Goal: Task Accomplishment & Management: Use online tool/utility

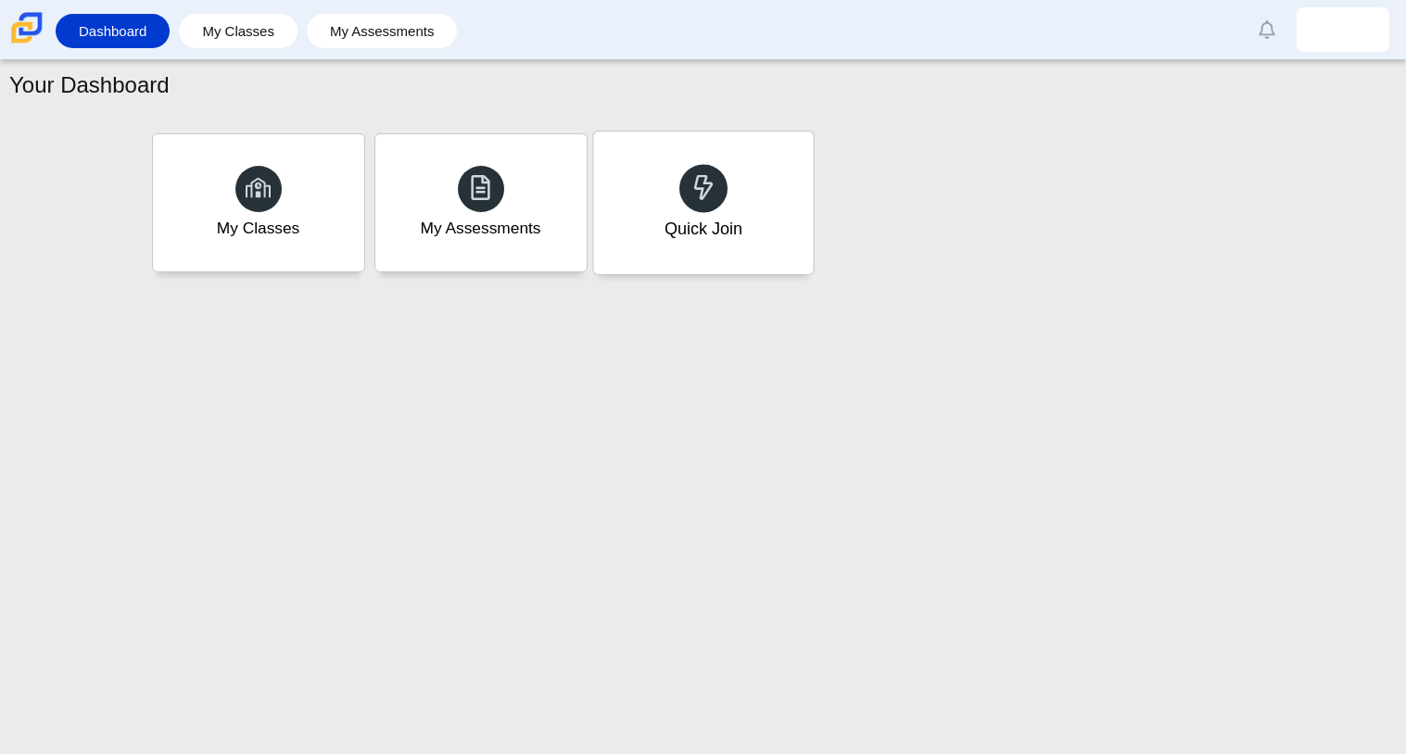
click at [674, 256] on div "Quick Join" at bounding box center [703, 203] width 220 height 143
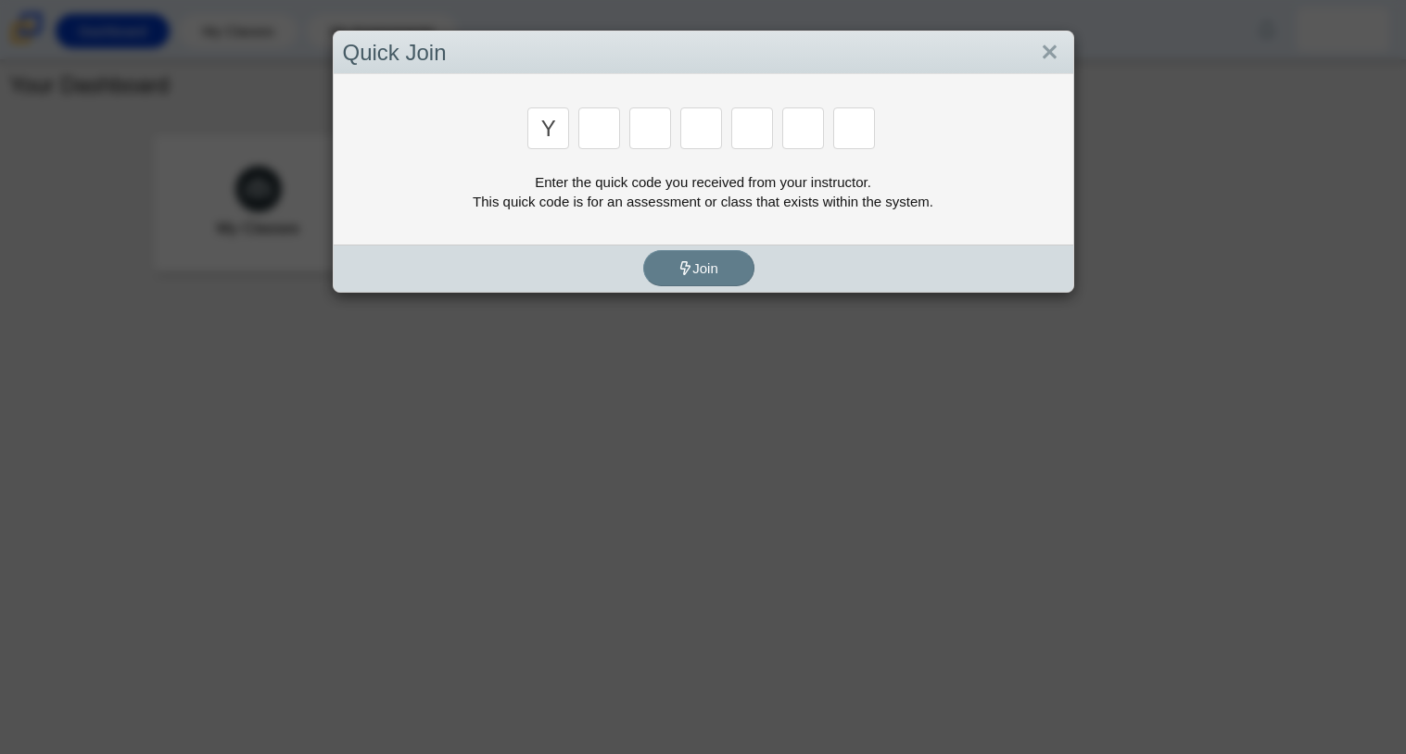
type input "y"
type input "3"
type input "k"
type input "e"
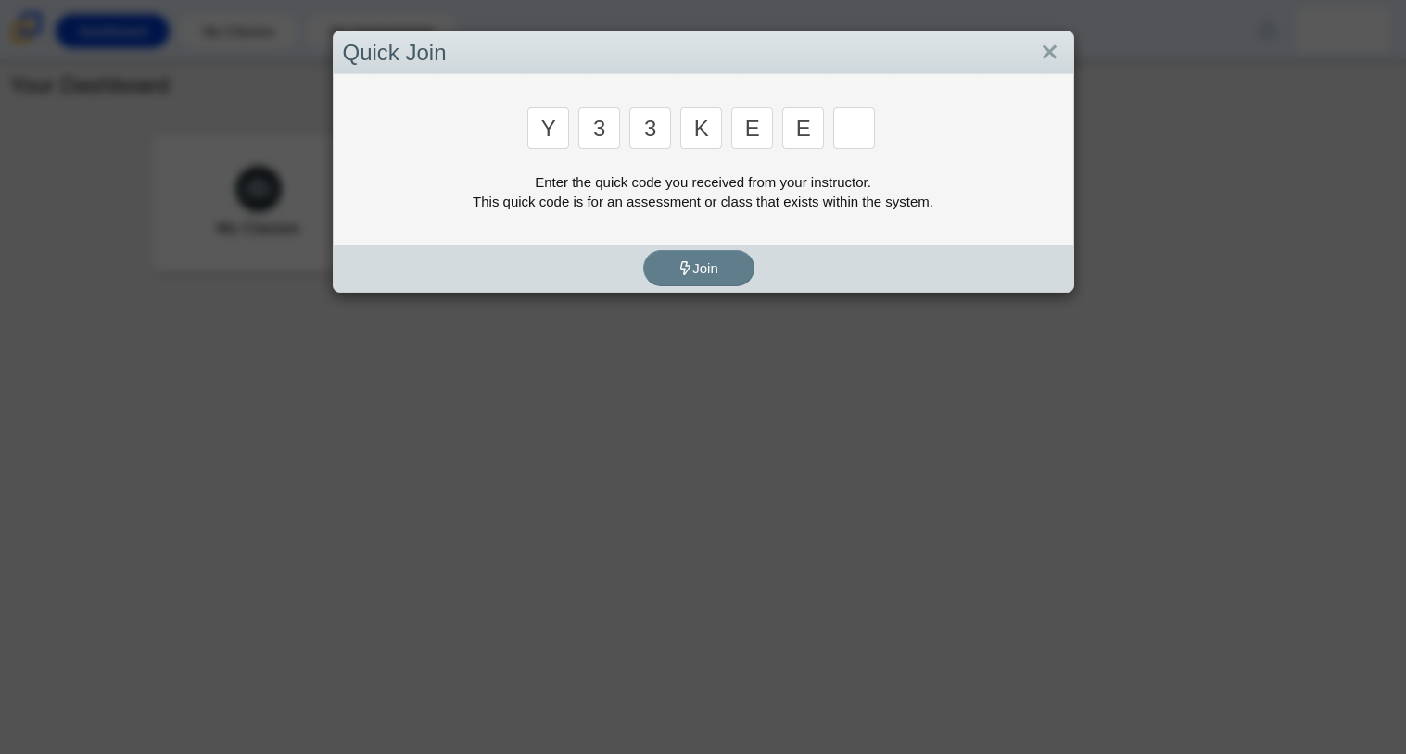
type input "e"
type input "4"
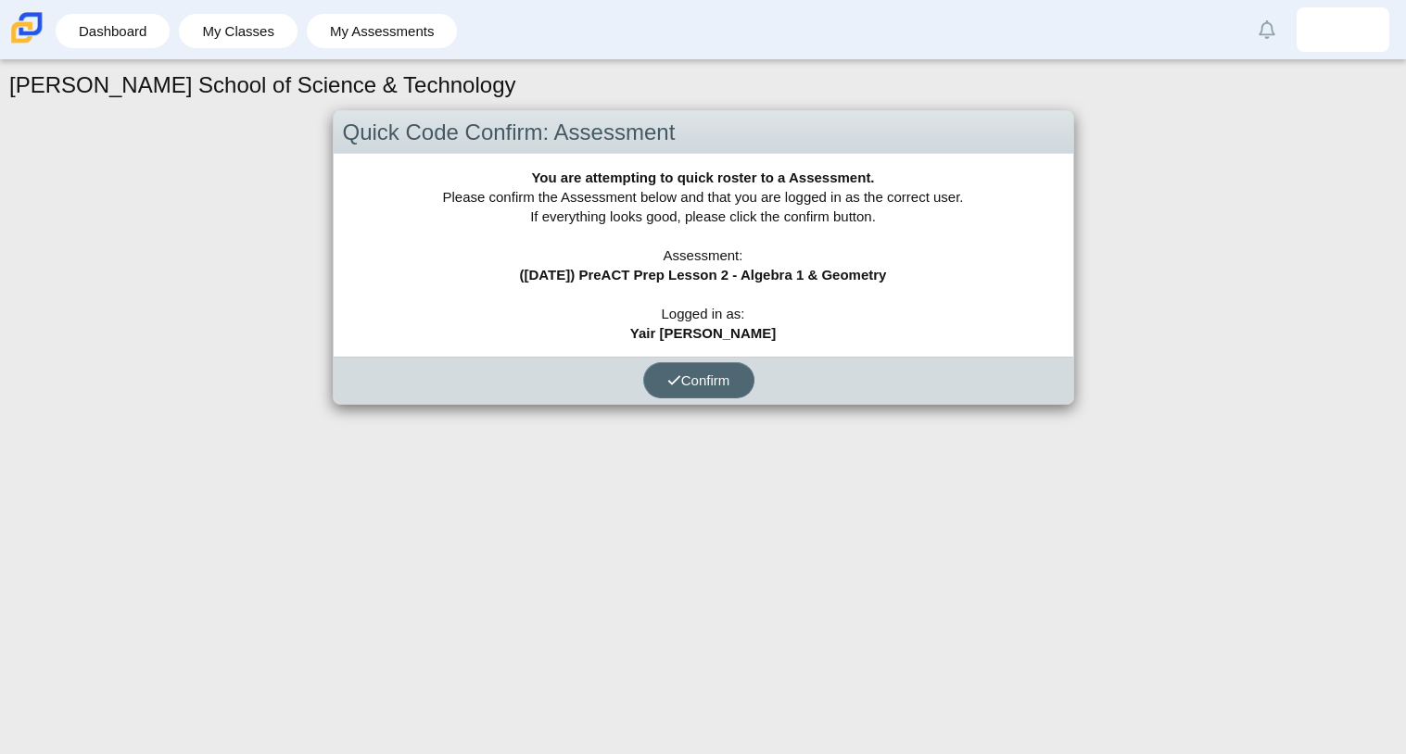
click at [693, 369] on button "Confirm" at bounding box center [698, 380] width 111 height 36
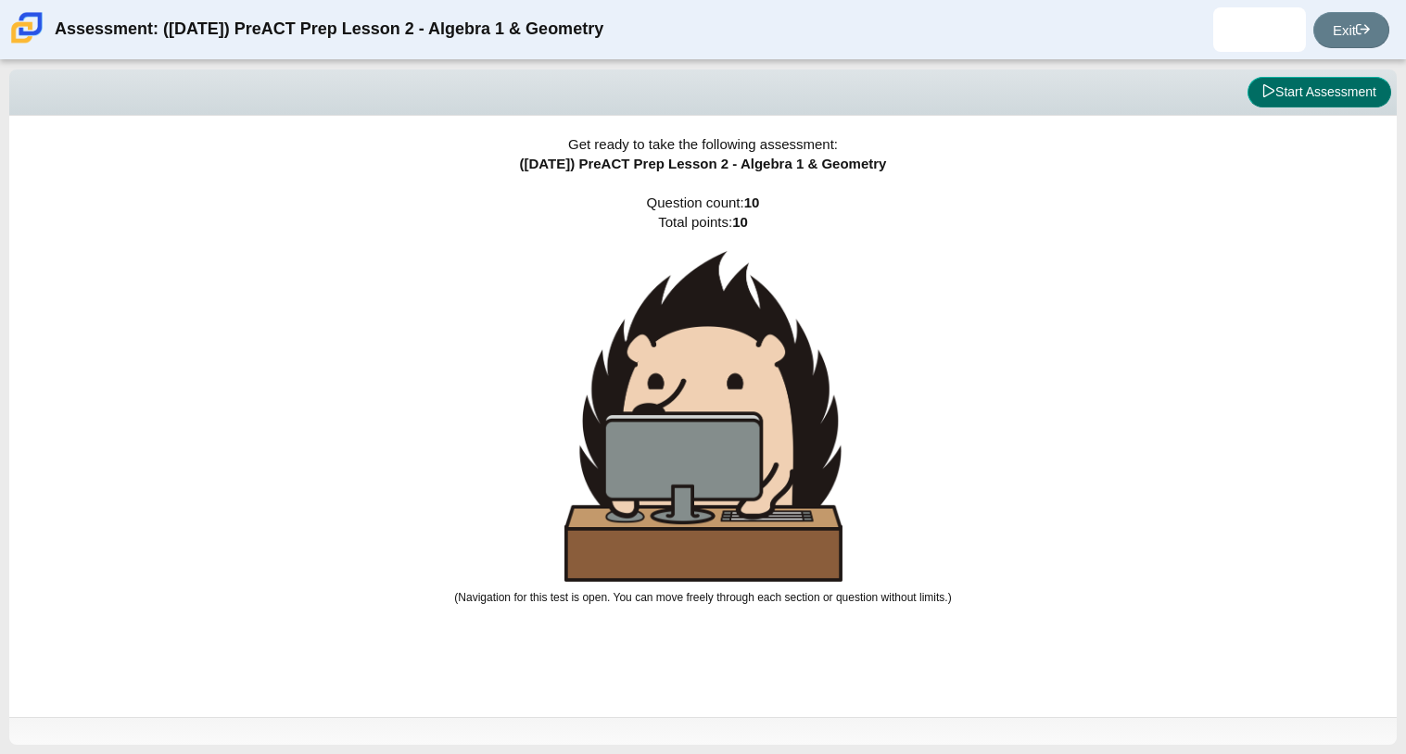
click at [1372, 89] on button "Start Assessment" at bounding box center [1319, 93] width 144 height 32
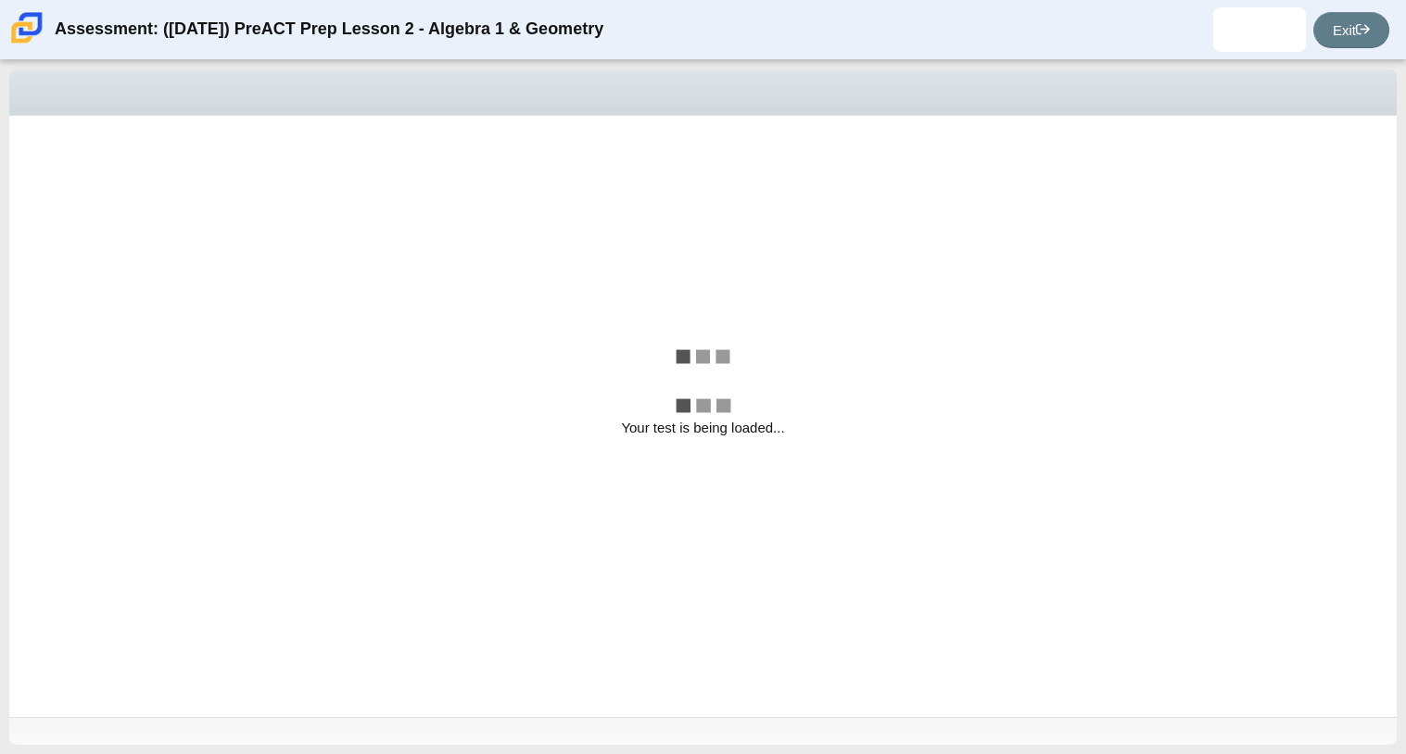
select select "89427bb7-e313-4f00-988f-8b8255897029"
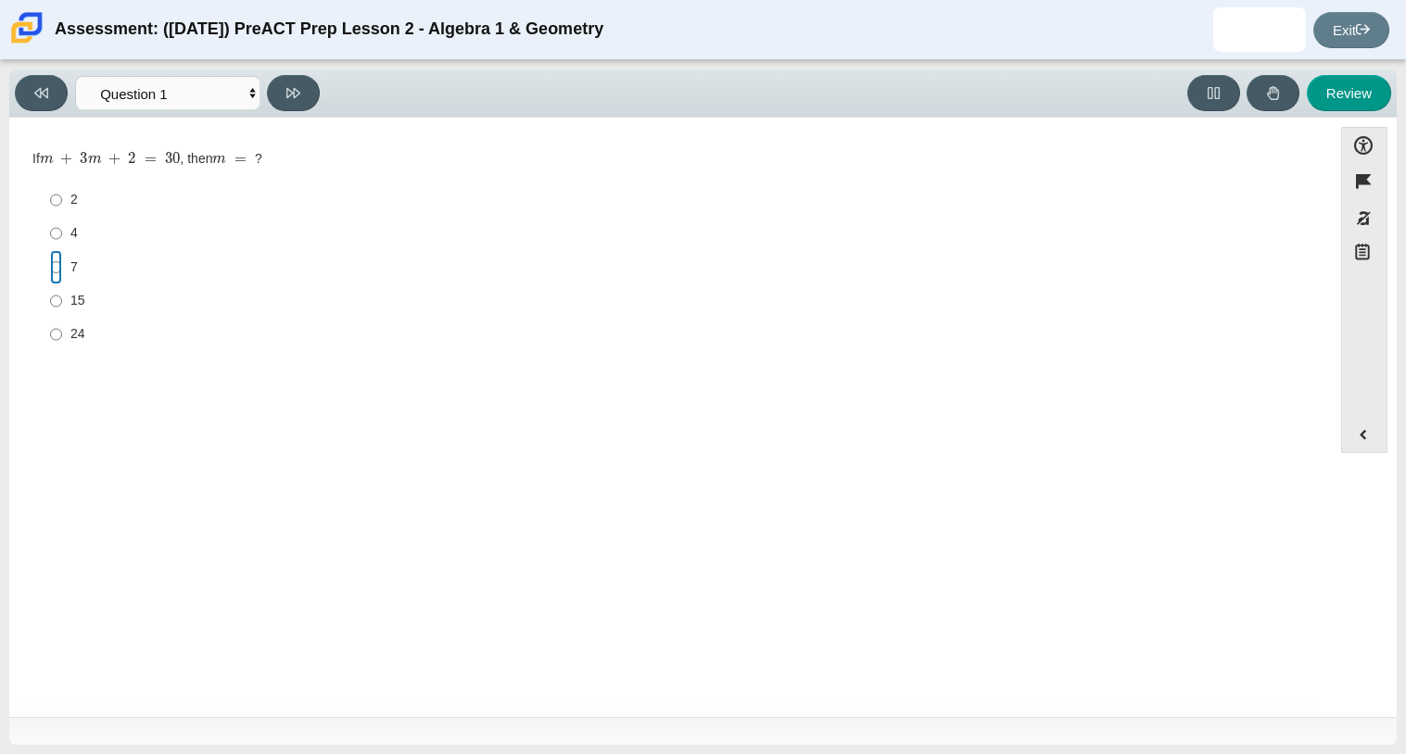
click at [60, 268] on input "7 7" at bounding box center [56, 266] width 12 height 33
radio input "true"
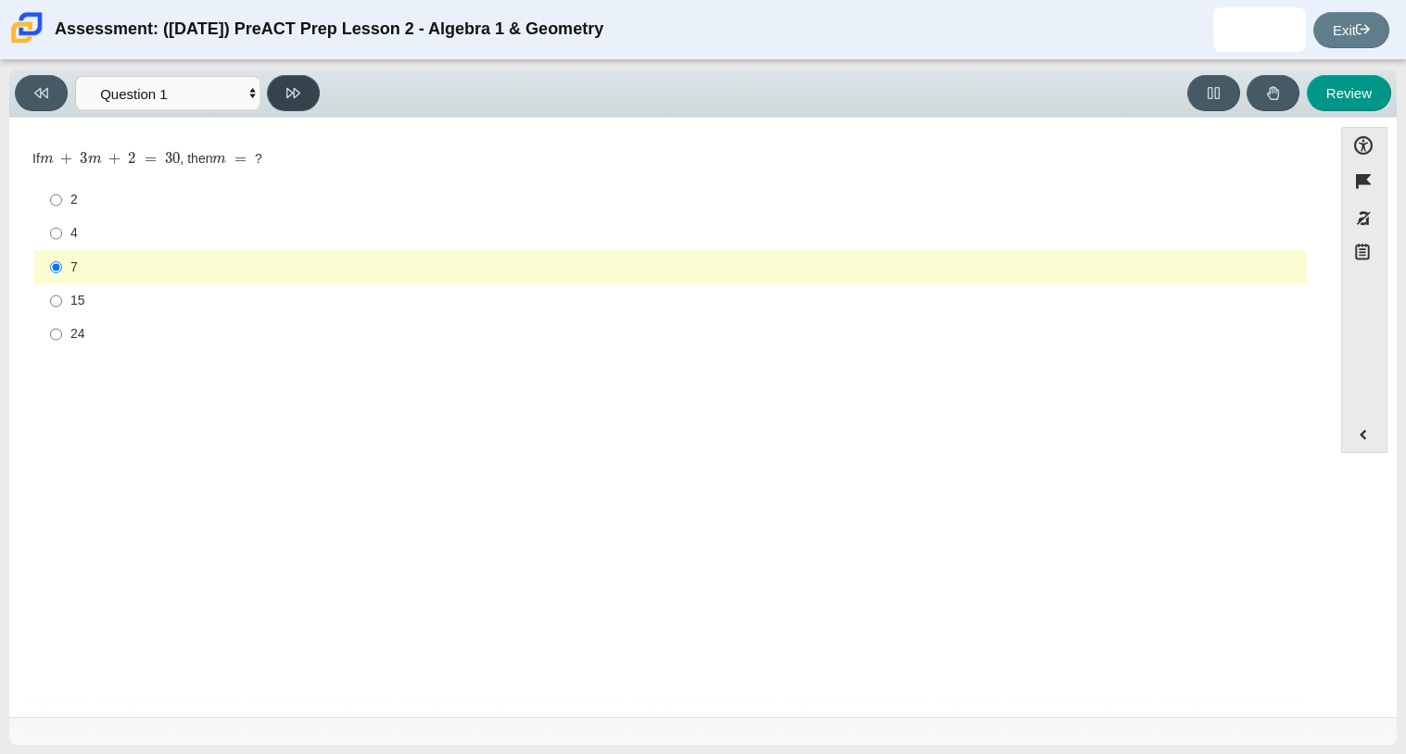
click at [303, 100] on button at bounding box center [293, 93] width 53 height 36
select select "ce81fe10-bf29-4b5e-8bd7-4f47f2fed4d8"
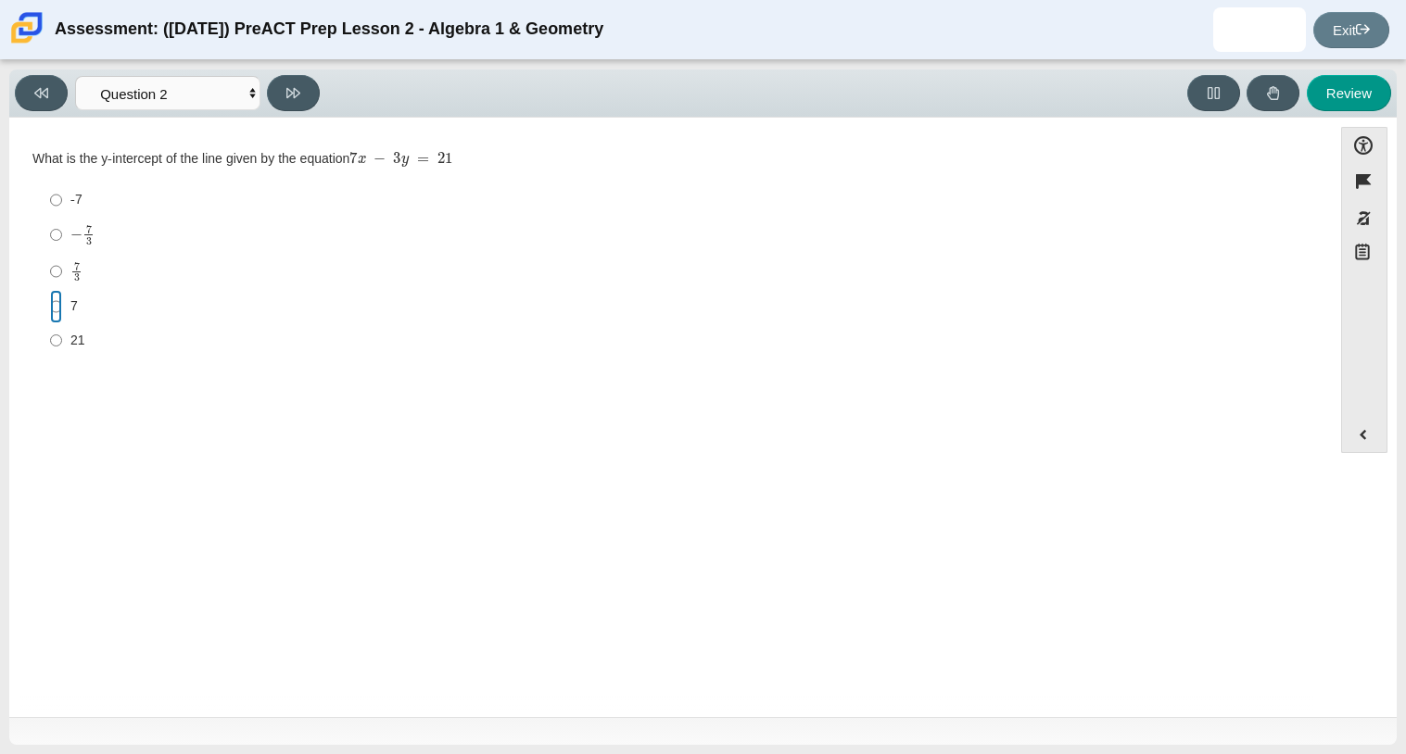
click at [55, 310] on input "7 7" at bounding box center [56, 306] width 12 height 33
radio input "true"
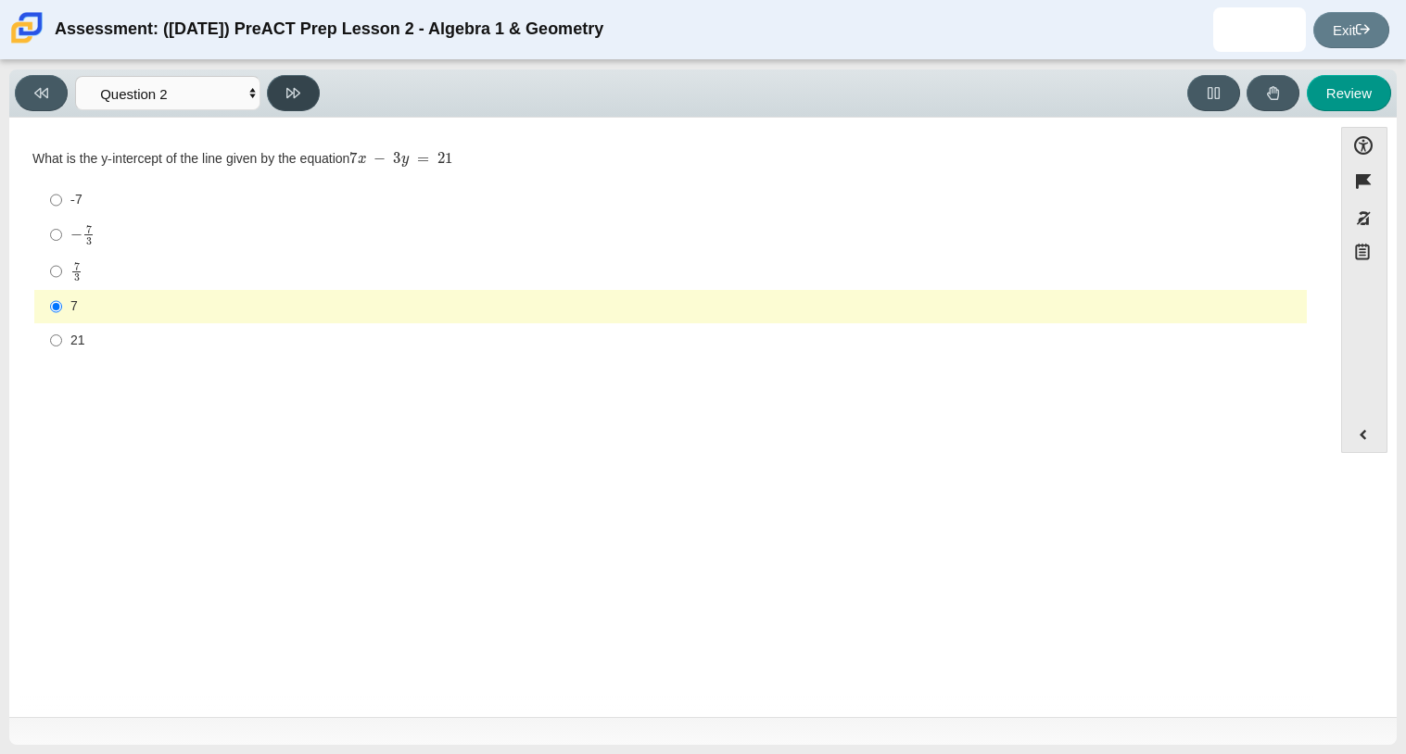
click at [307, 97] on button at bounding box center [293, 93] width 53 height 36
select select "489dcffd-4e6a-49cf-a9d6-ad1d4a911a4e"
